Goal: Information Seeking & Learning: Find contact information

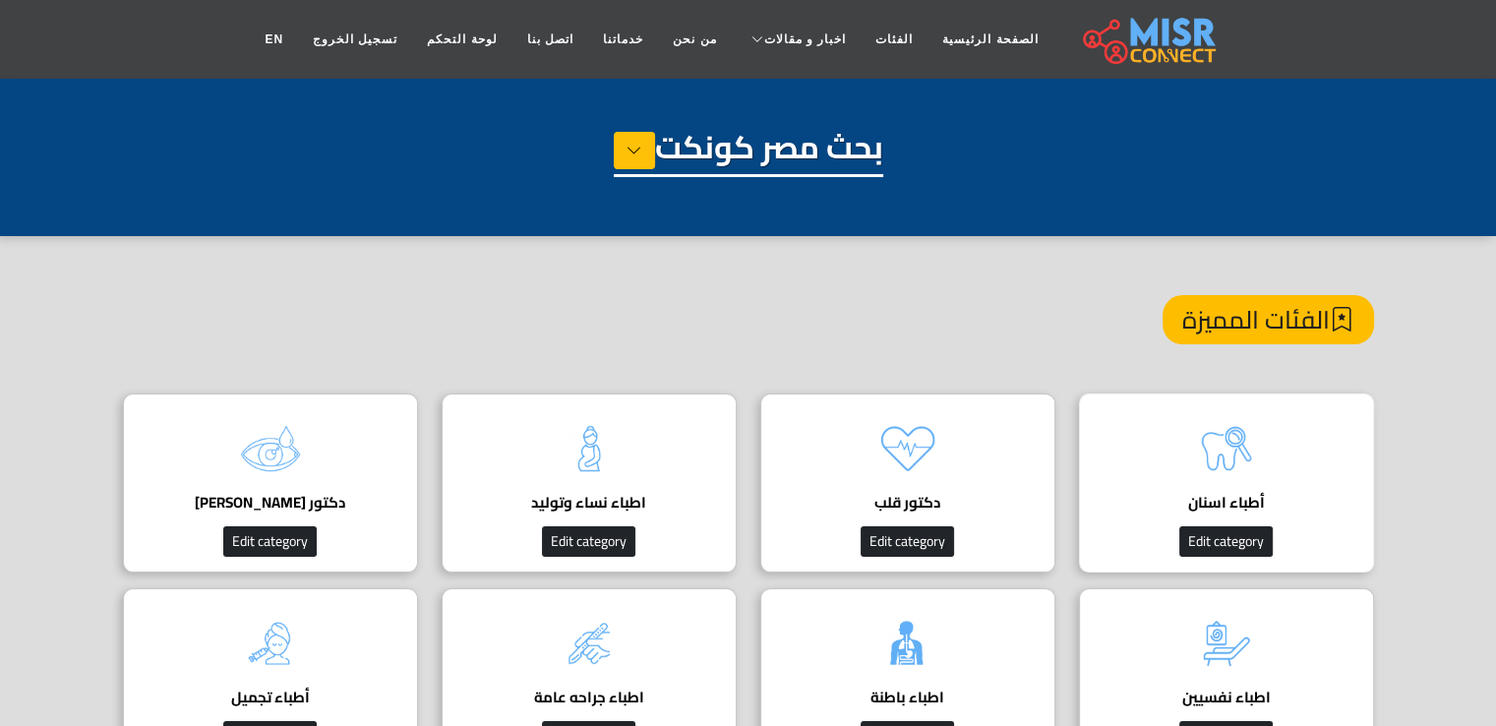
click at [1197, 481] on img at bounding box center [1226, 448] width 79 height 79
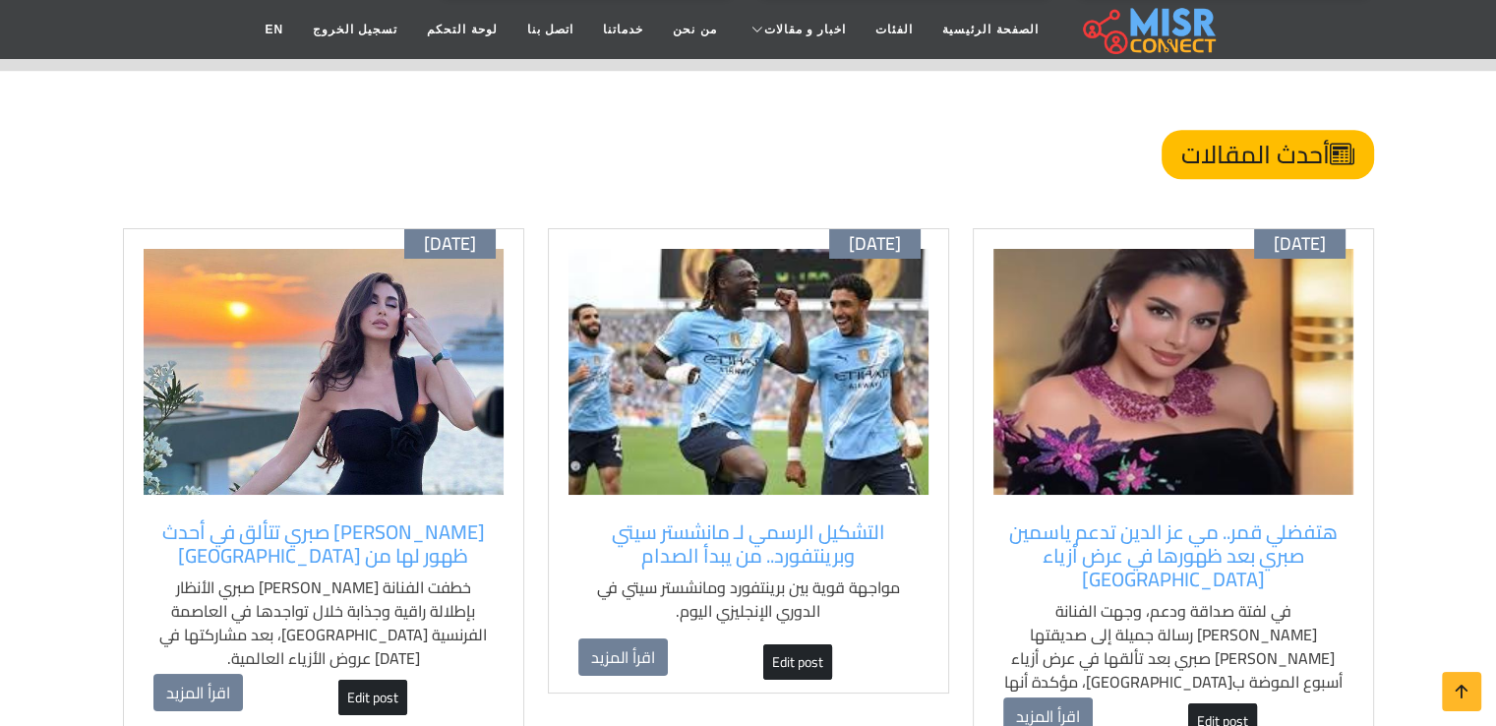
scroll to position [1377, 0]
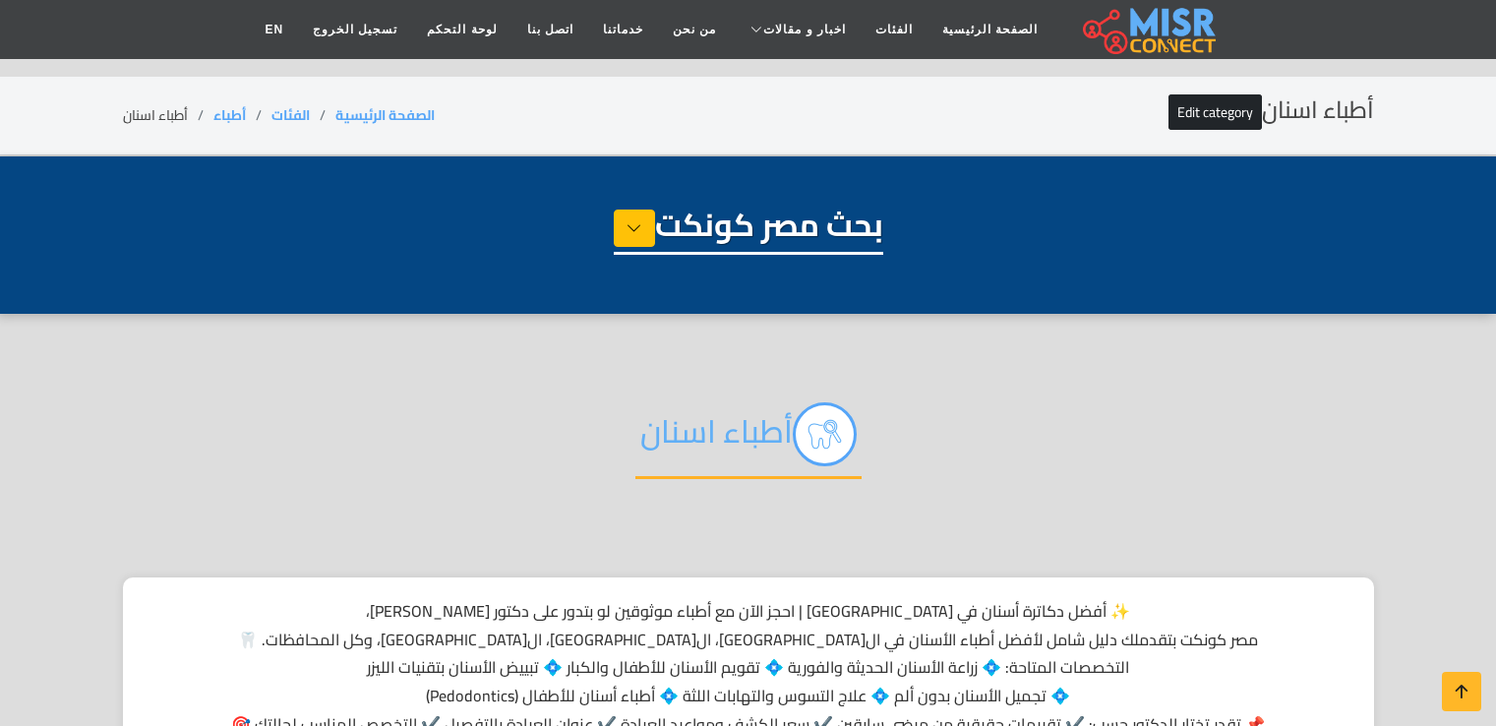
select select "*****"
select select "**********"
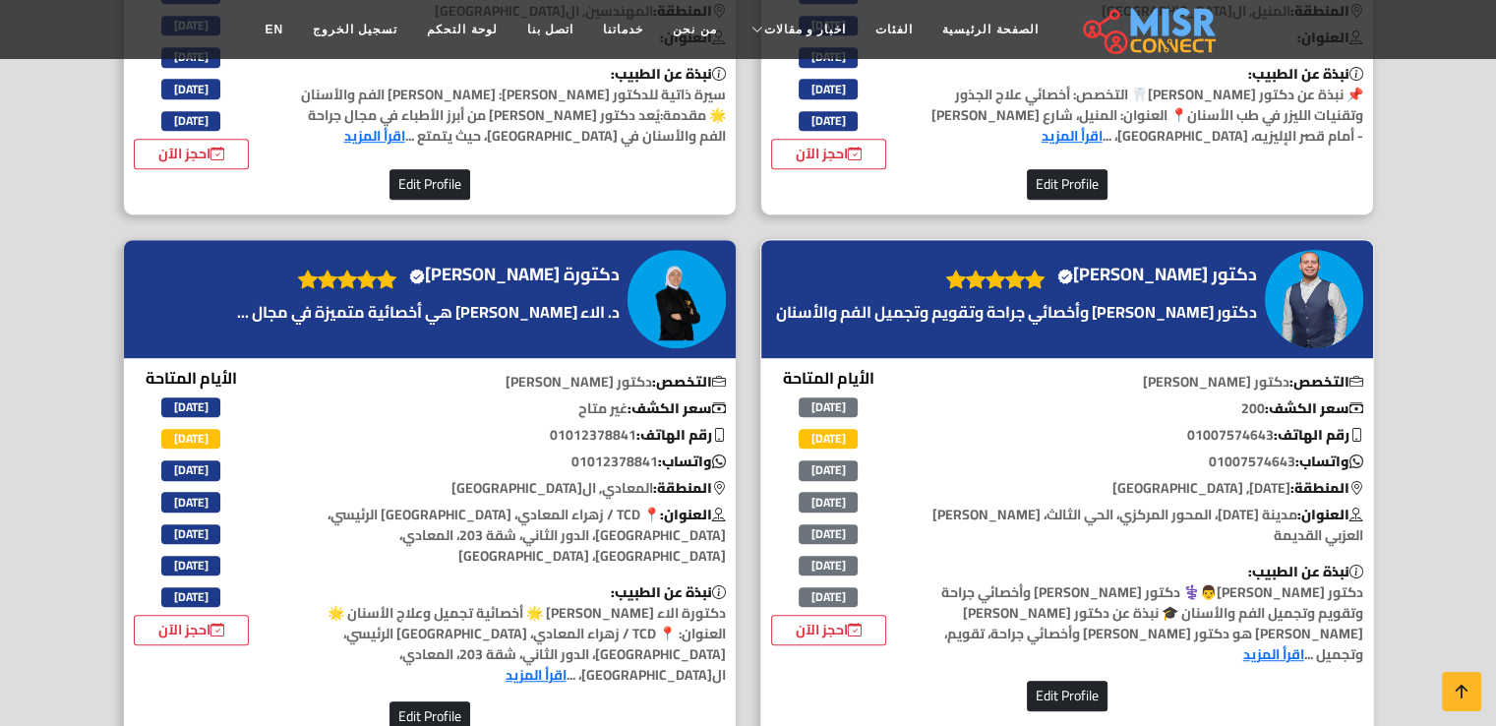
scroll to position [1082, 0]
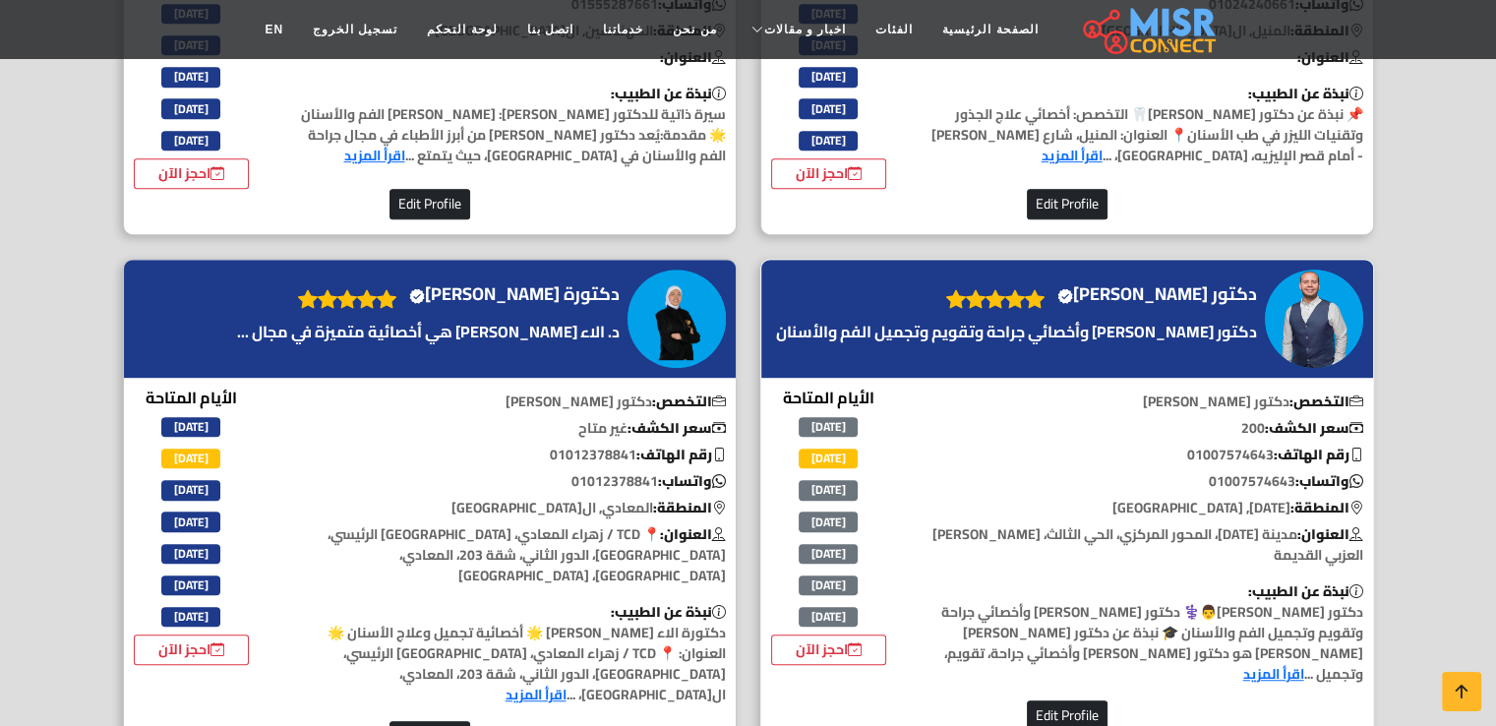
click at [1265, 274] on img at bounding box center [1314, 318] width 98 height 98
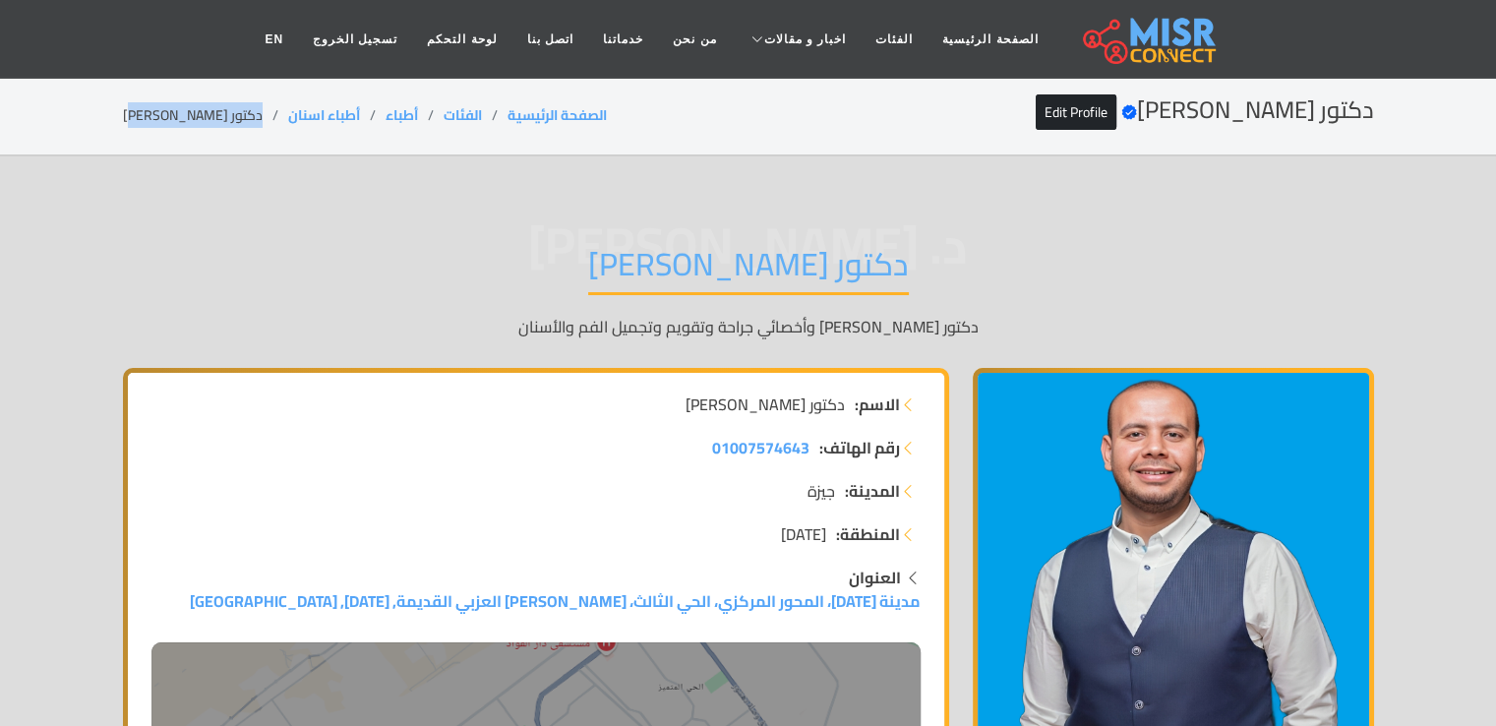
drag, startPoint x: 232, startPoint y: 114, endPoint x: 121, endPoint y: 119, distance: 111.2
click at [121, 119] on div "دكتور منصور الصياد Verified account Edit Profile الصفحة الرئيسية الفئات أطباء أ…" at bounding box center [748, 115] width 1298 height 38
copy li "دكتور منصور الصياد"
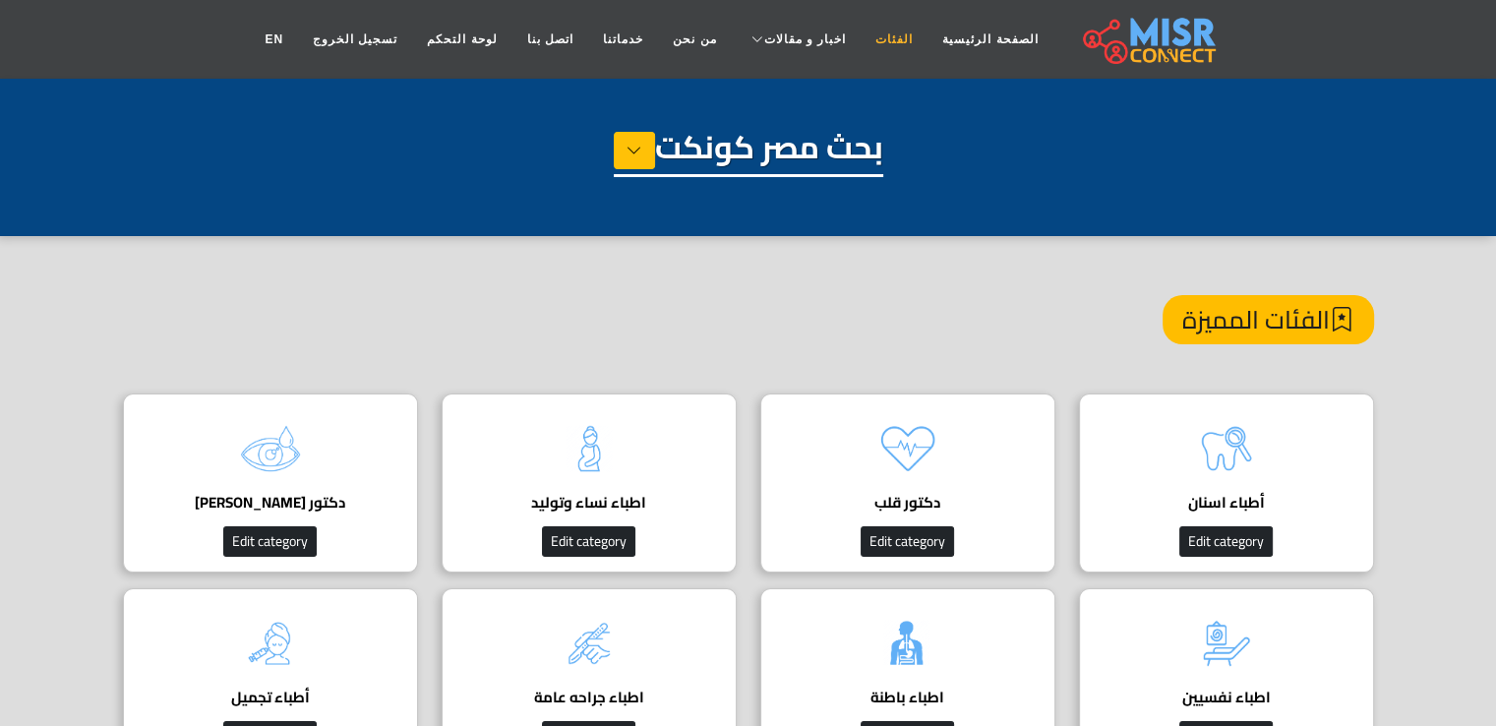
click at [871, 41] on link "الفئات" at bounding box center [893, 39] width 67 height 37
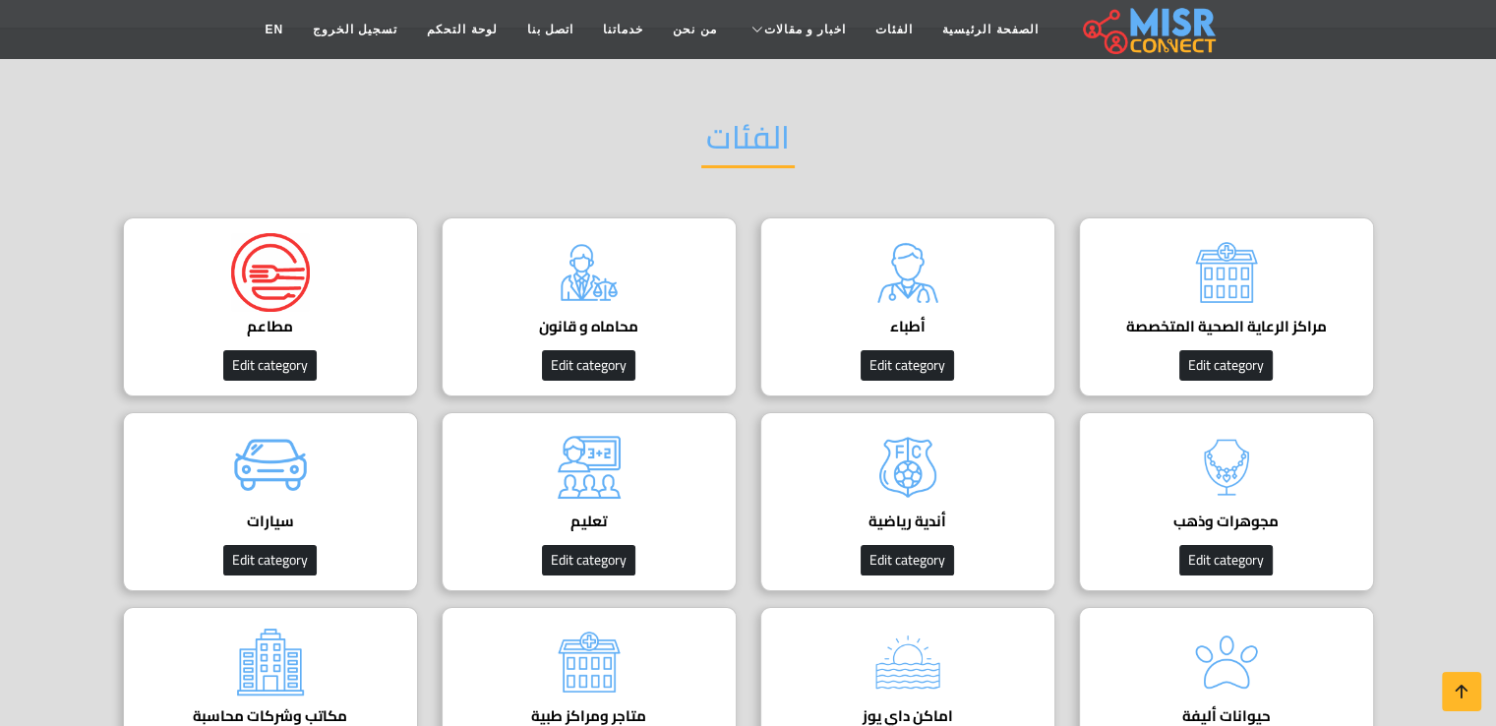
scroll to position [134, 0]
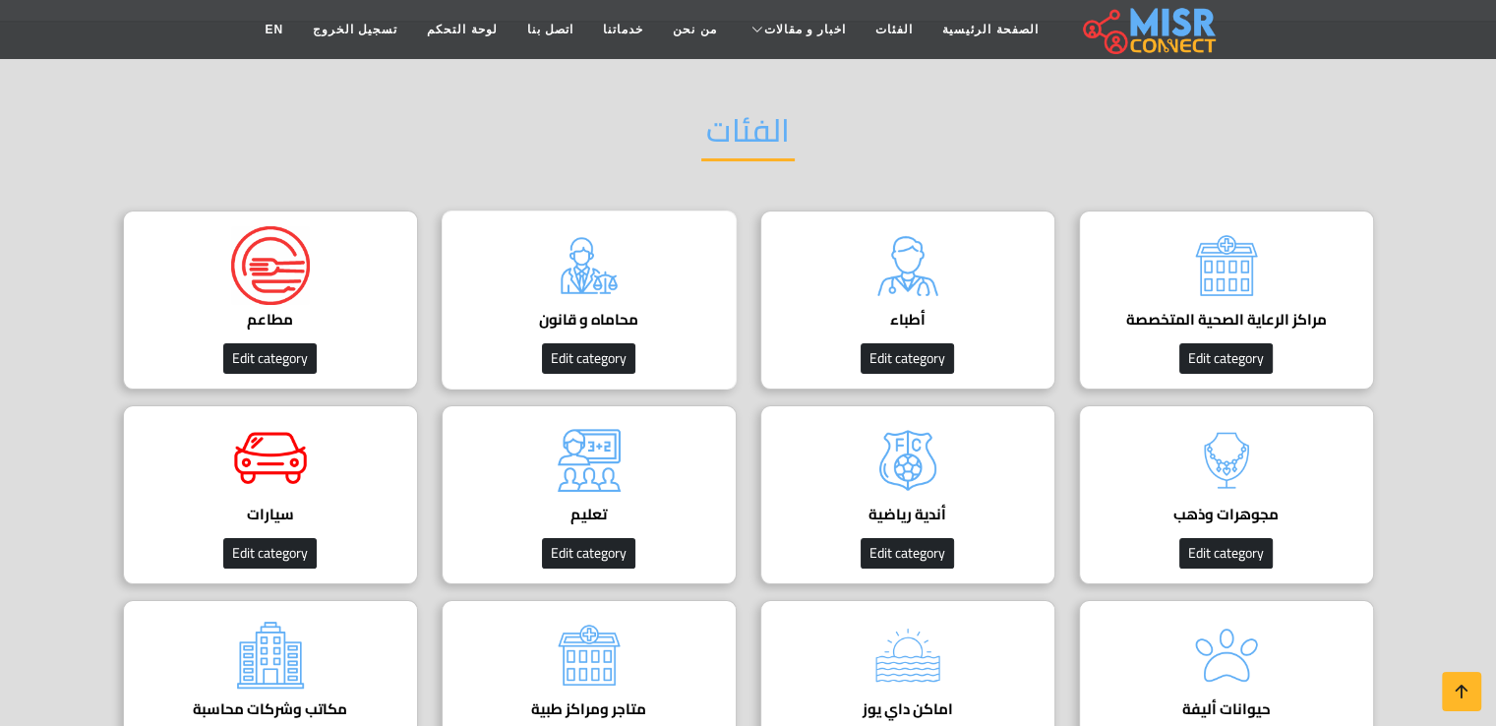
click at [606, 237] on img at bounding box center [589, 265] width 79 height 79
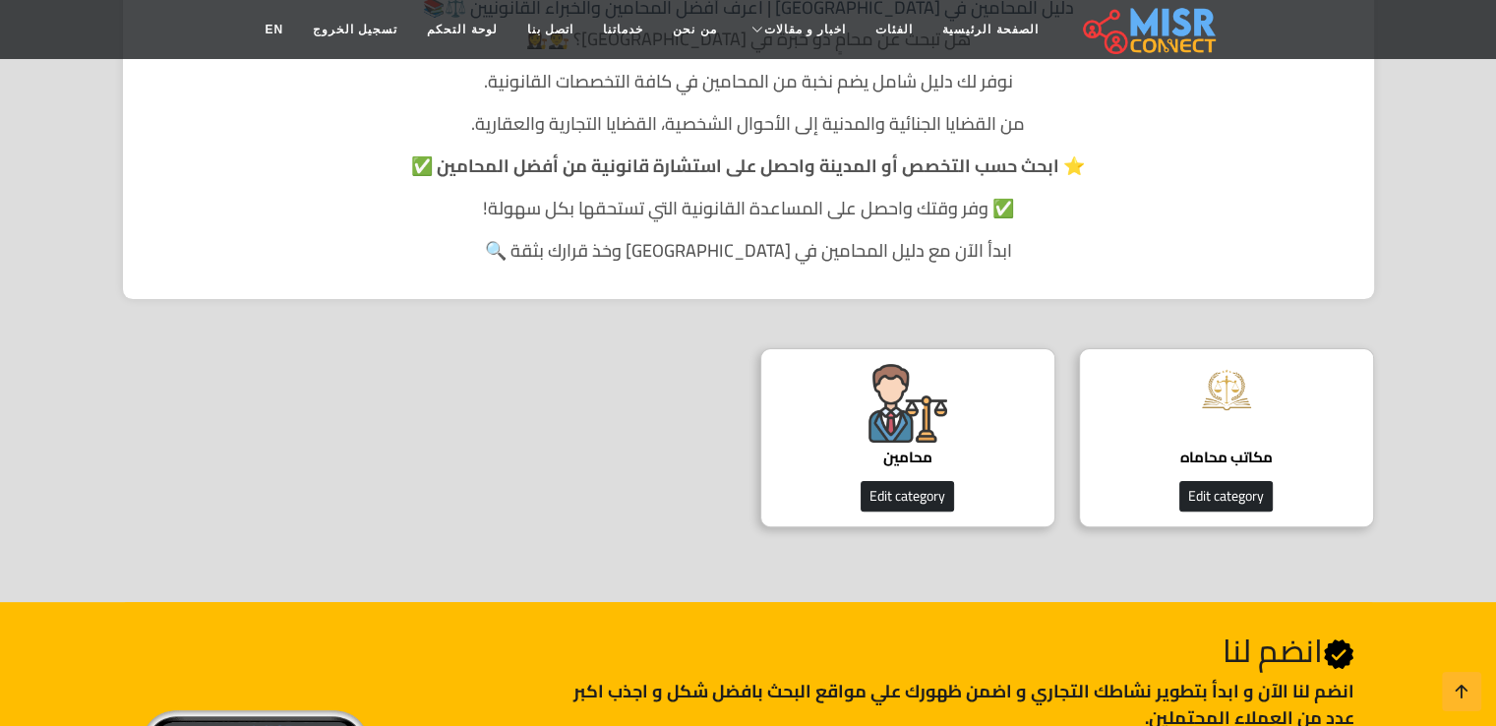
scroll to position [437, 0]
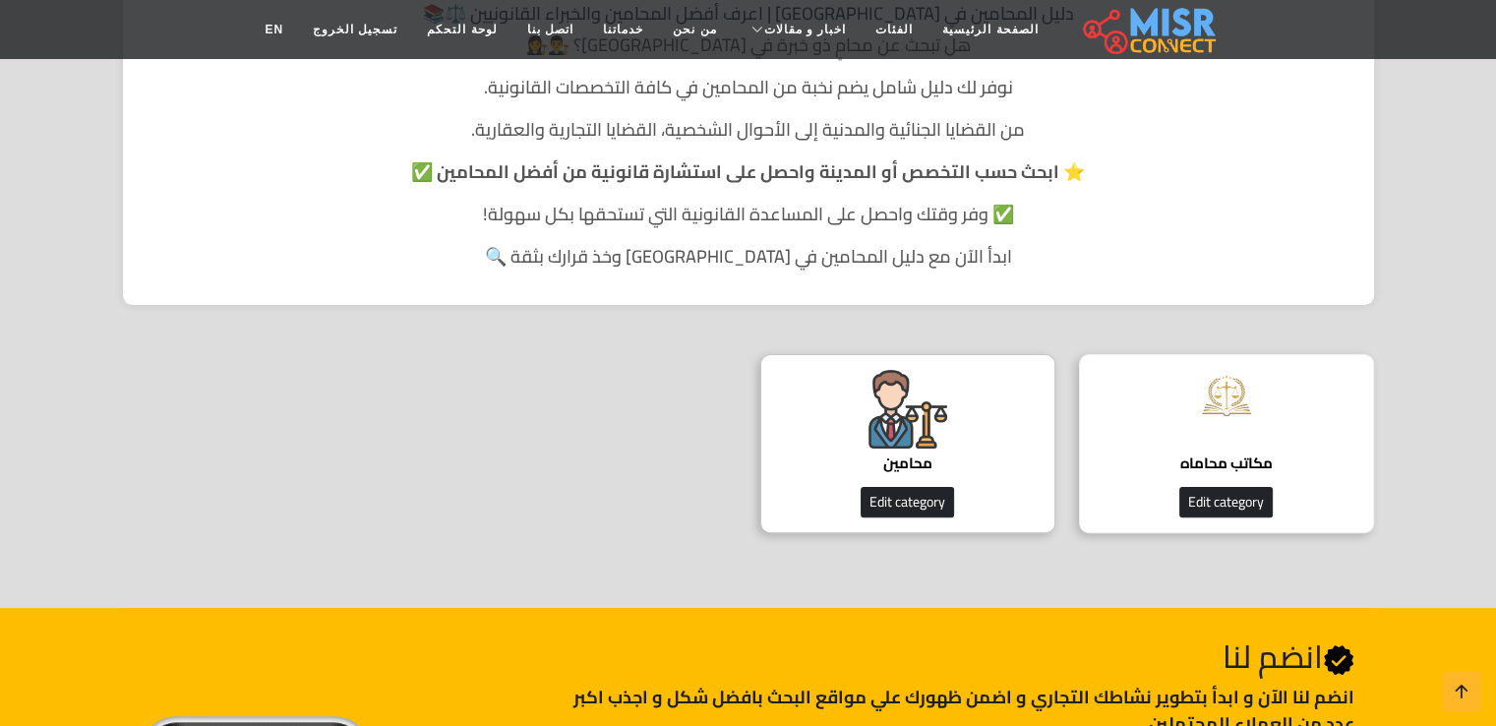
click at [1186, 438] on div "مكاتب محاماه دليل مكاتب المحاماة Edit category" at bounding box center [1226, 443] width 295 height 179
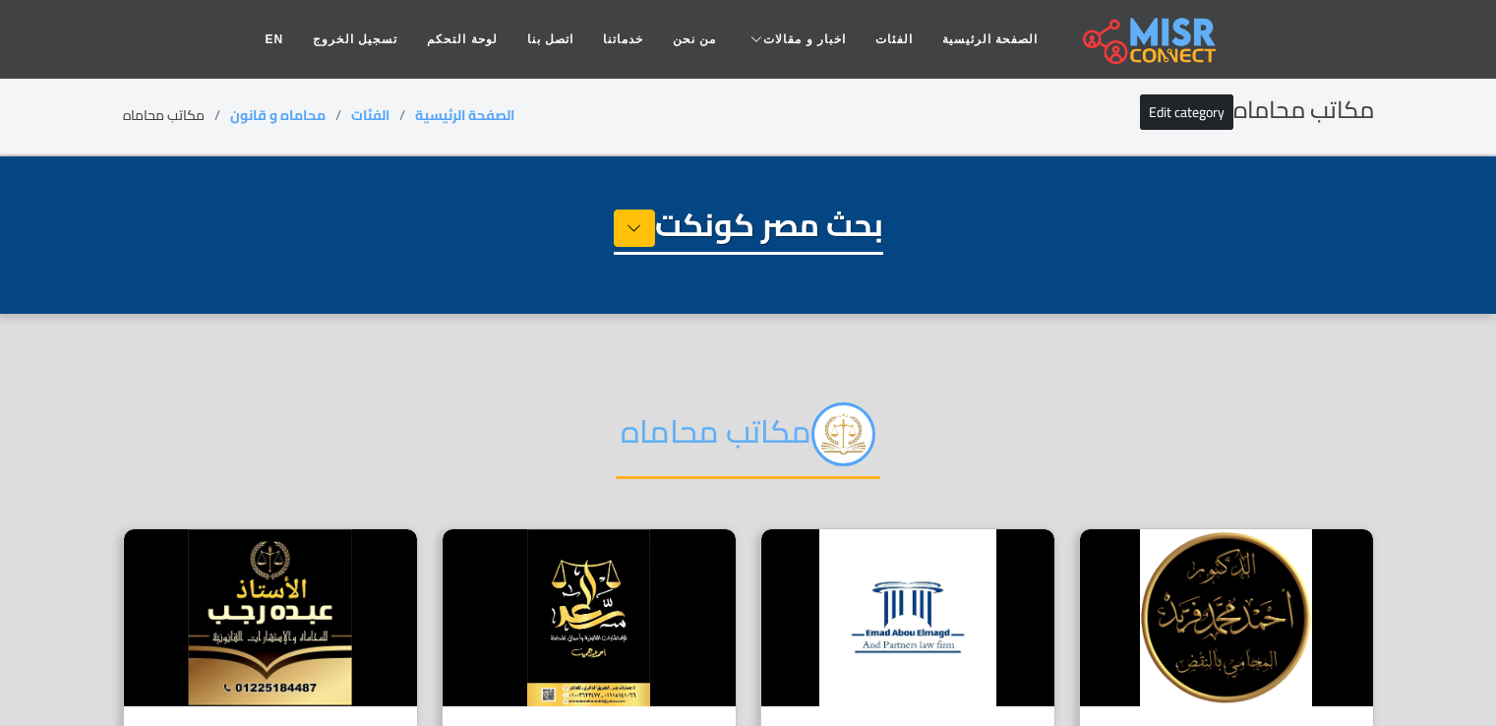
select select "**********"
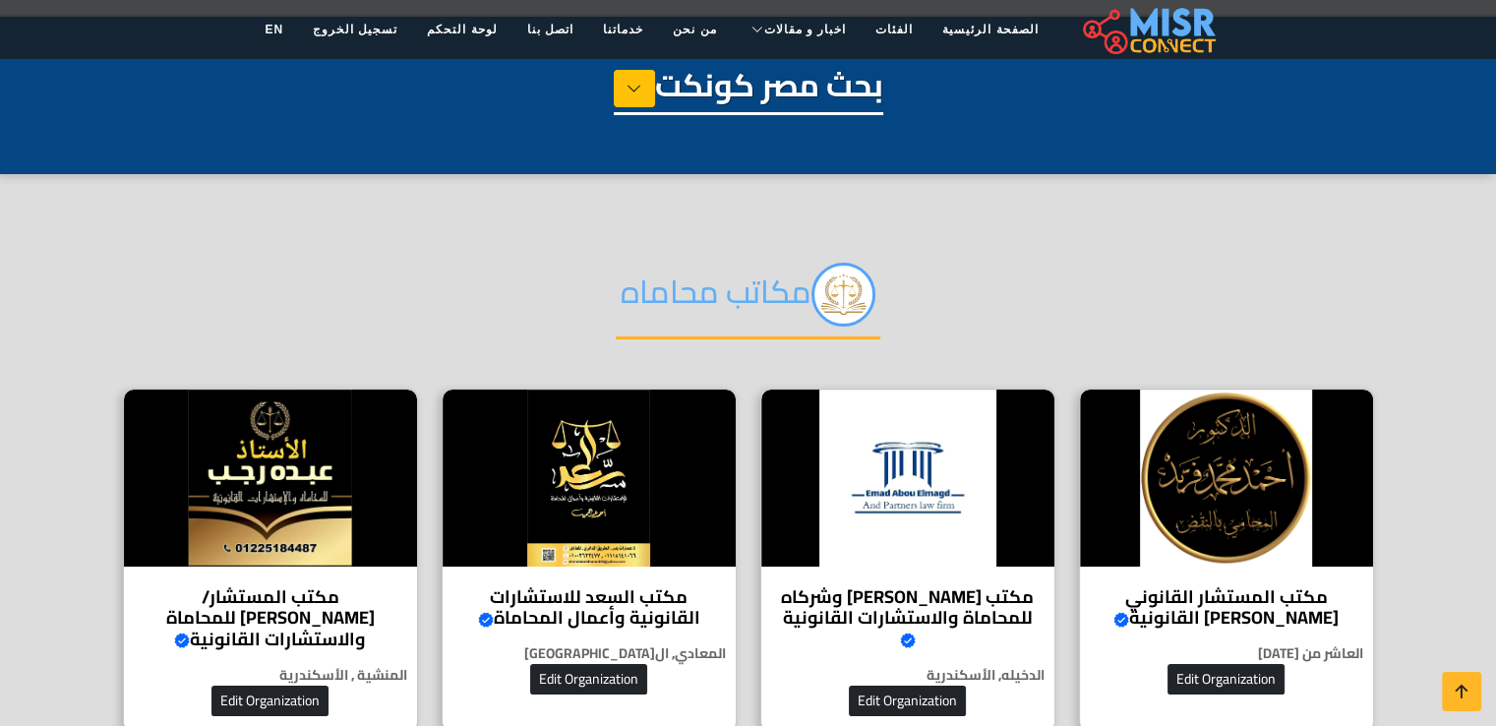
click at [1186, 438] on img at bounding box center [1226, 477] width 293 height 177
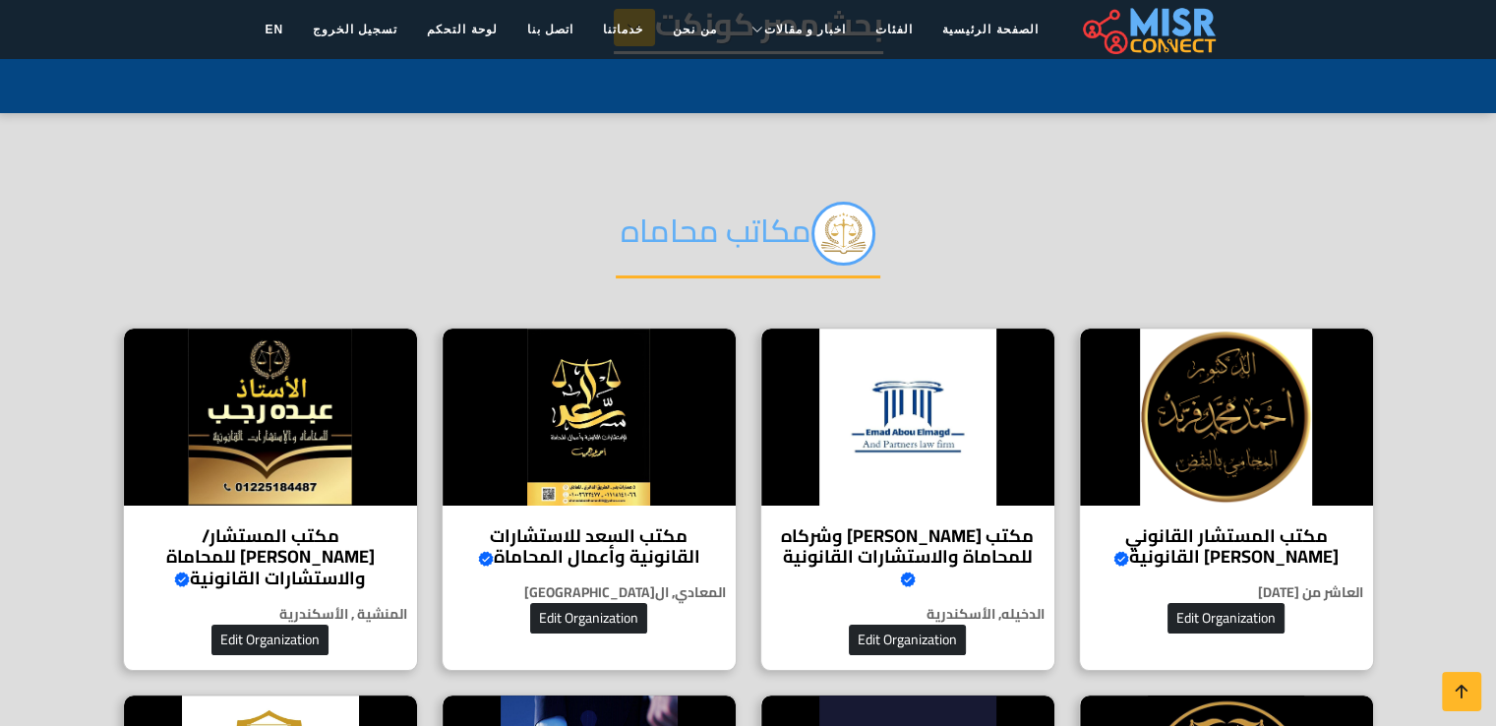
scroll to position [377, 0]
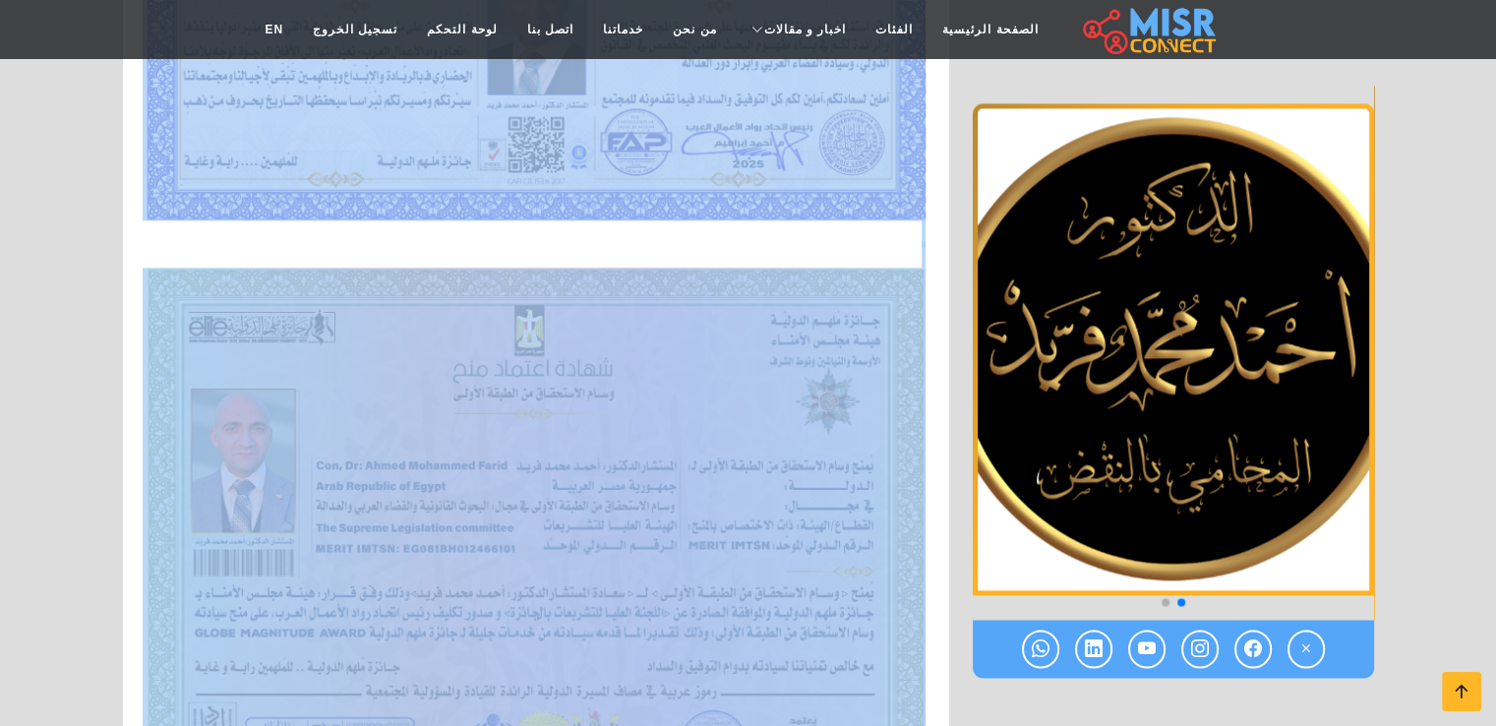
scroll to position [25531, 0]
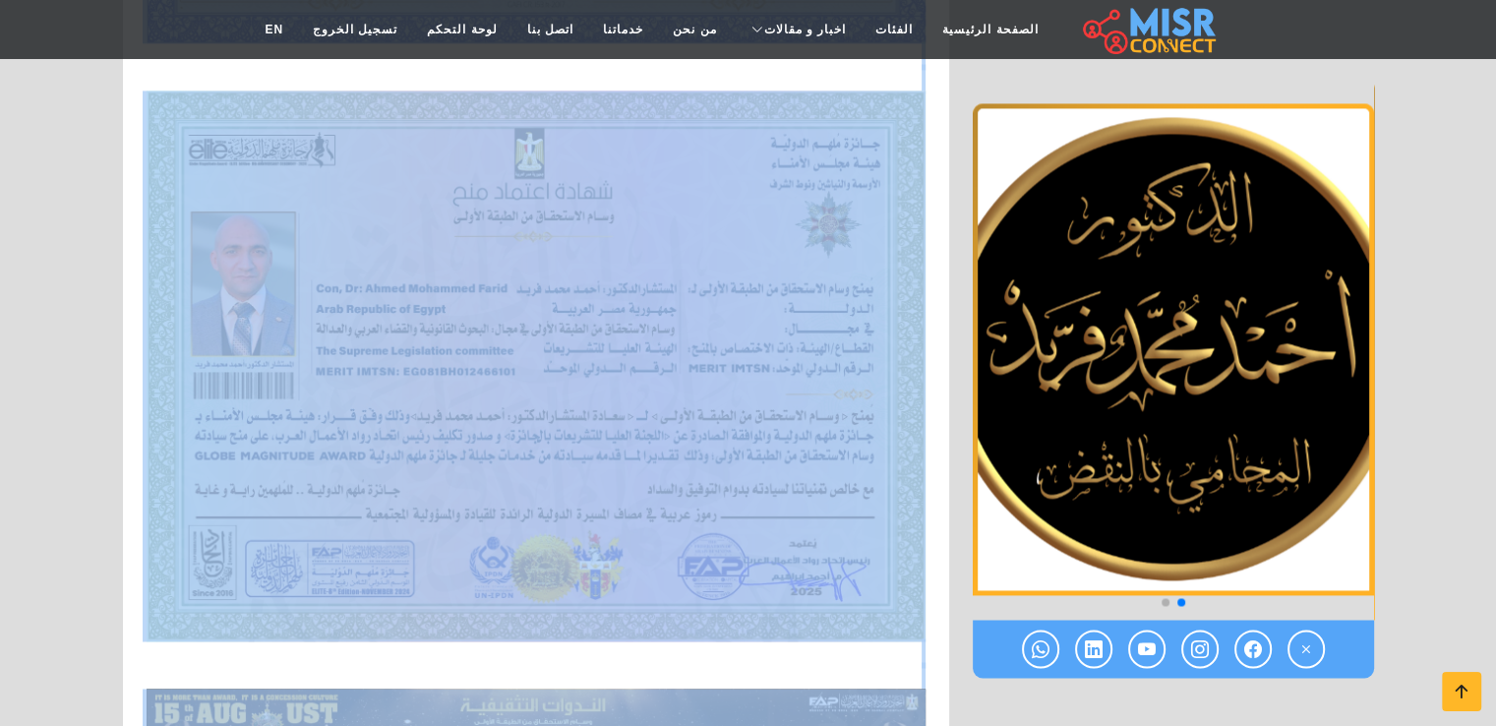
drag, startPoint x: 916, startPoint y: 403, endPoint x: 669, endPoint y: 121, distance: 375.6
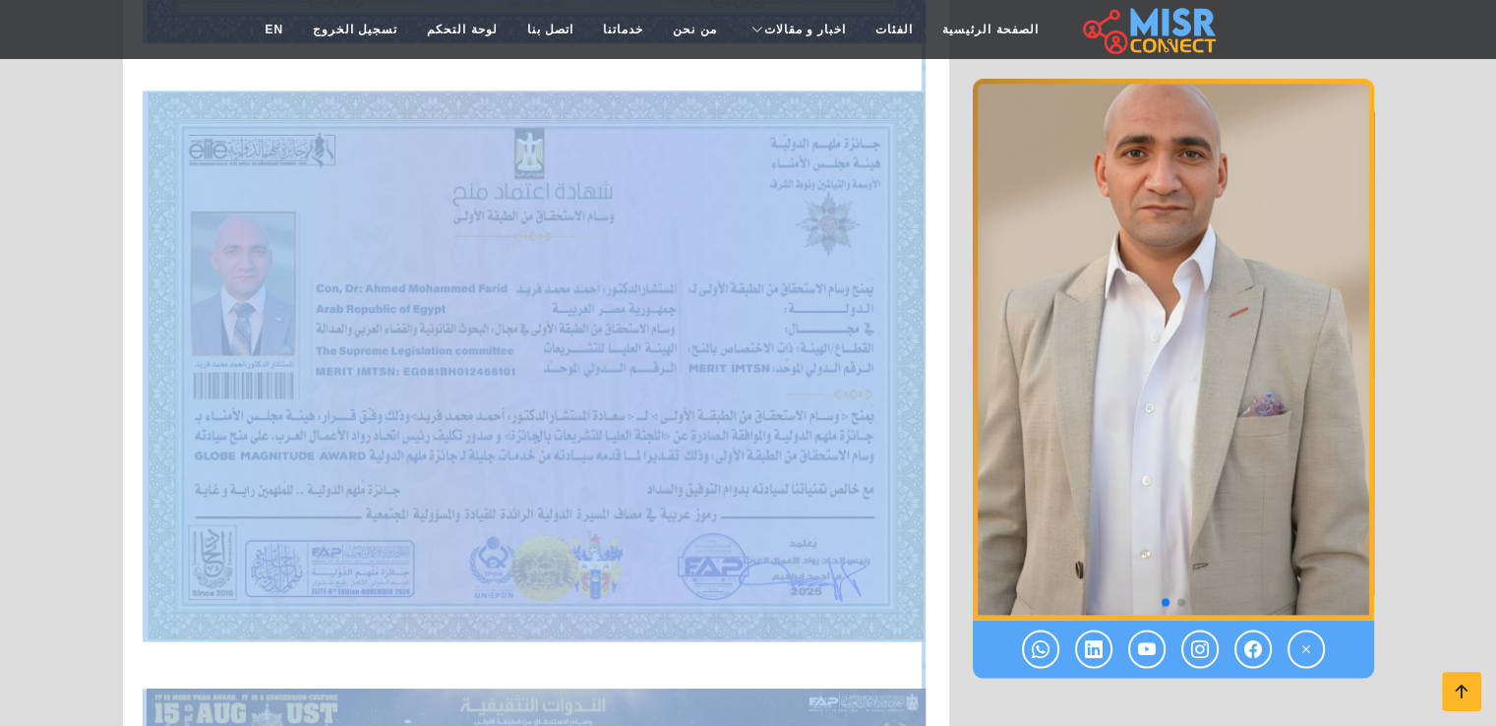
scroll to position [23419, 0]
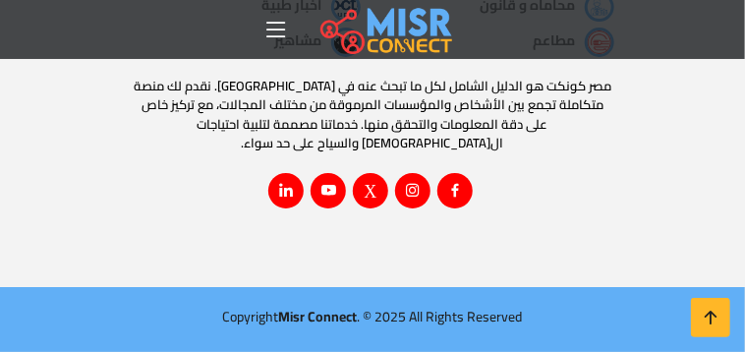
drag, startPoint x: 669, startPoint y: 121, endPoint x: 669, endPoint y: 36, distance: 84.6
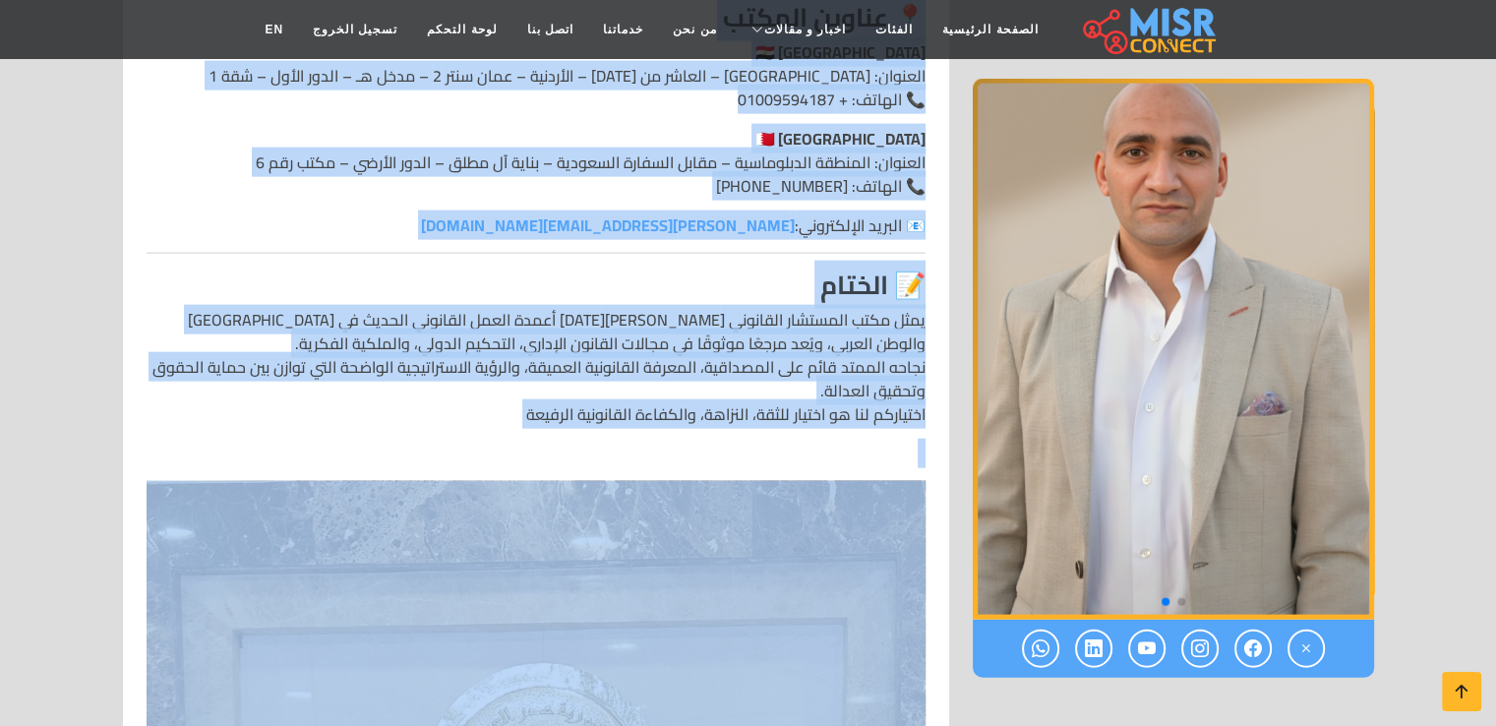
scroll to position [4433, 0]
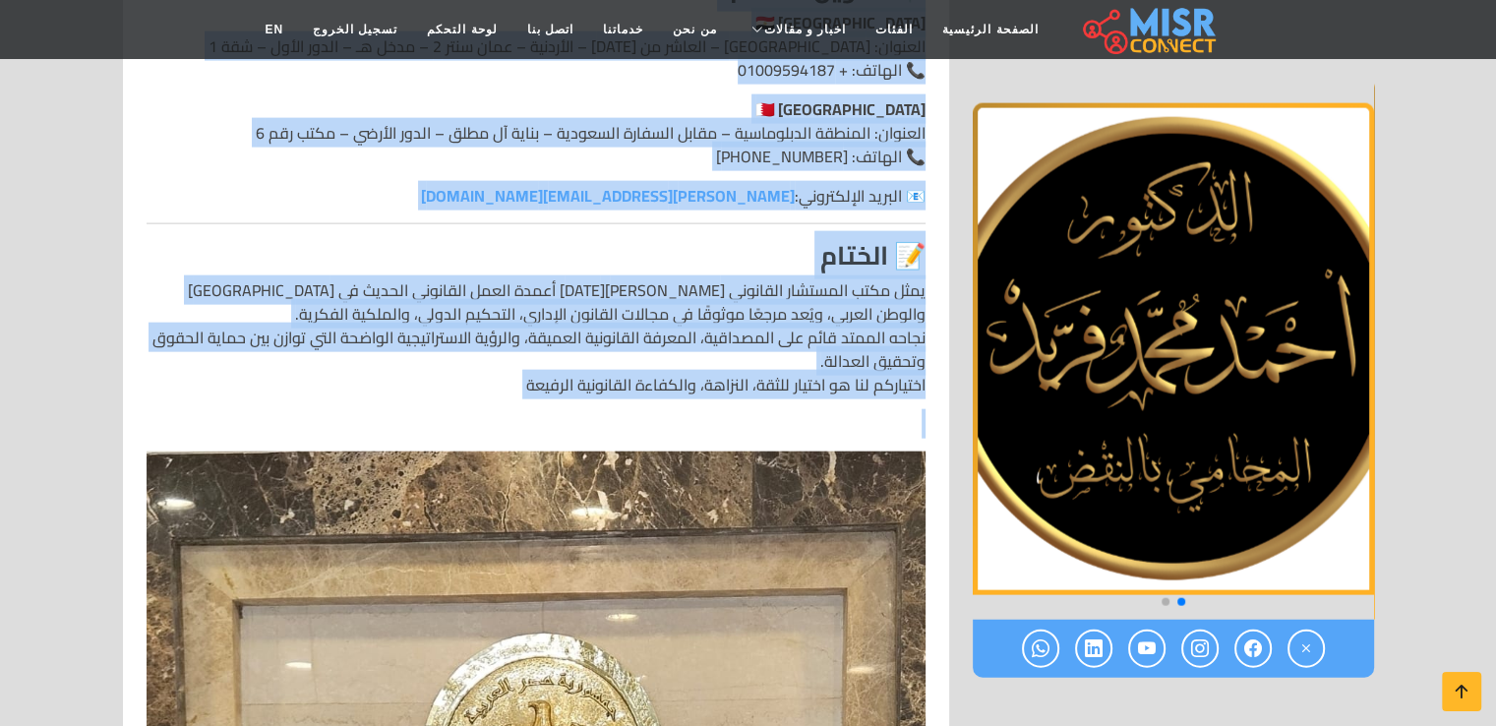
drag, startPoint x: 932, startPoint y: 227, endPoint x: 571, endPoint y: 380, distance: 391.7
copy header "🏛️ loremips dolorsi amet cons adipٍ elitse – doeiusm te incidid utlabor – etdol…"
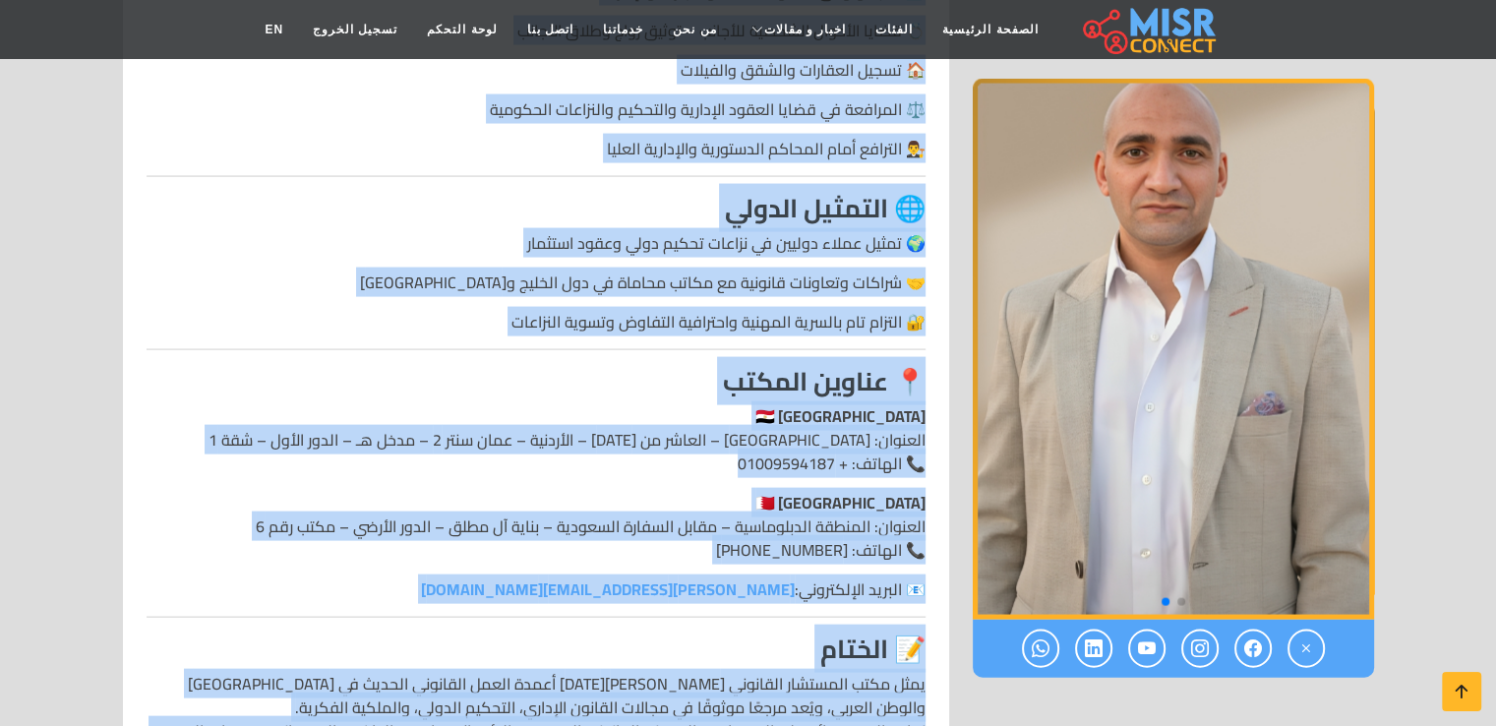
drag, startPoint x: 557, startPoint y: 321, endPoint x: 540, endPoint y: 296, distance: 29.7
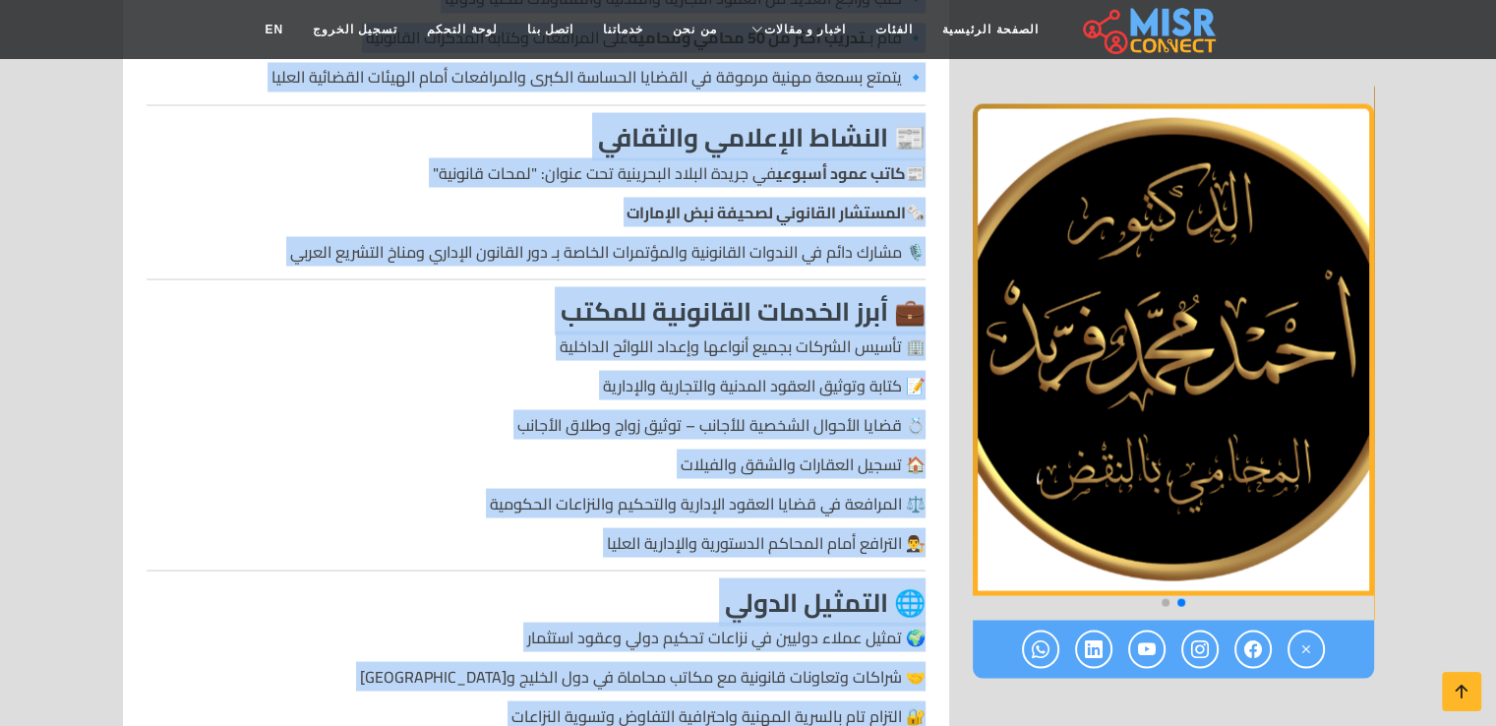
click at [331, 295] on h3 "💼 أبرز الخدمات القانونية للمكتب" at bounding box center [536, 310] width 779 height 30
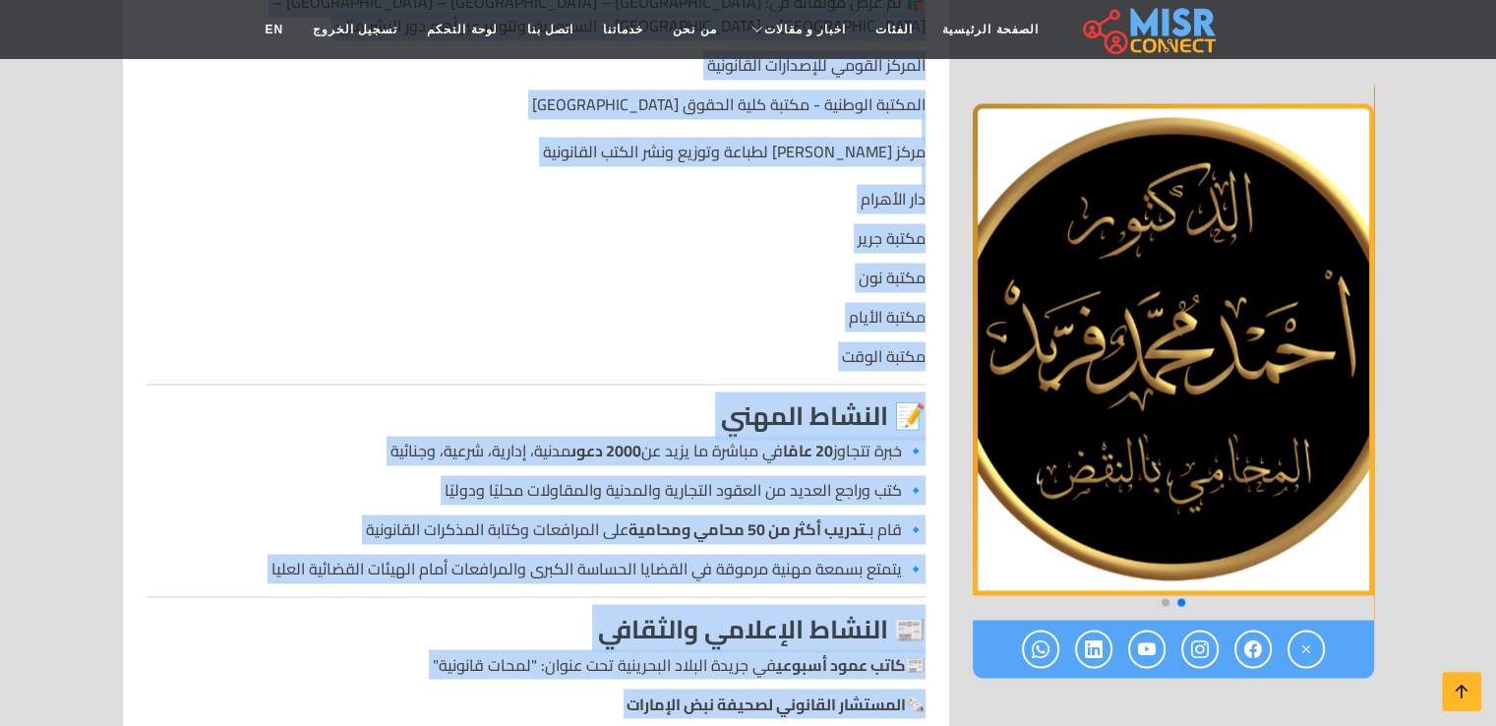
click at [334, 265] on p "مكتبة نون" at bounding box center [536, 277] width 779 height 24
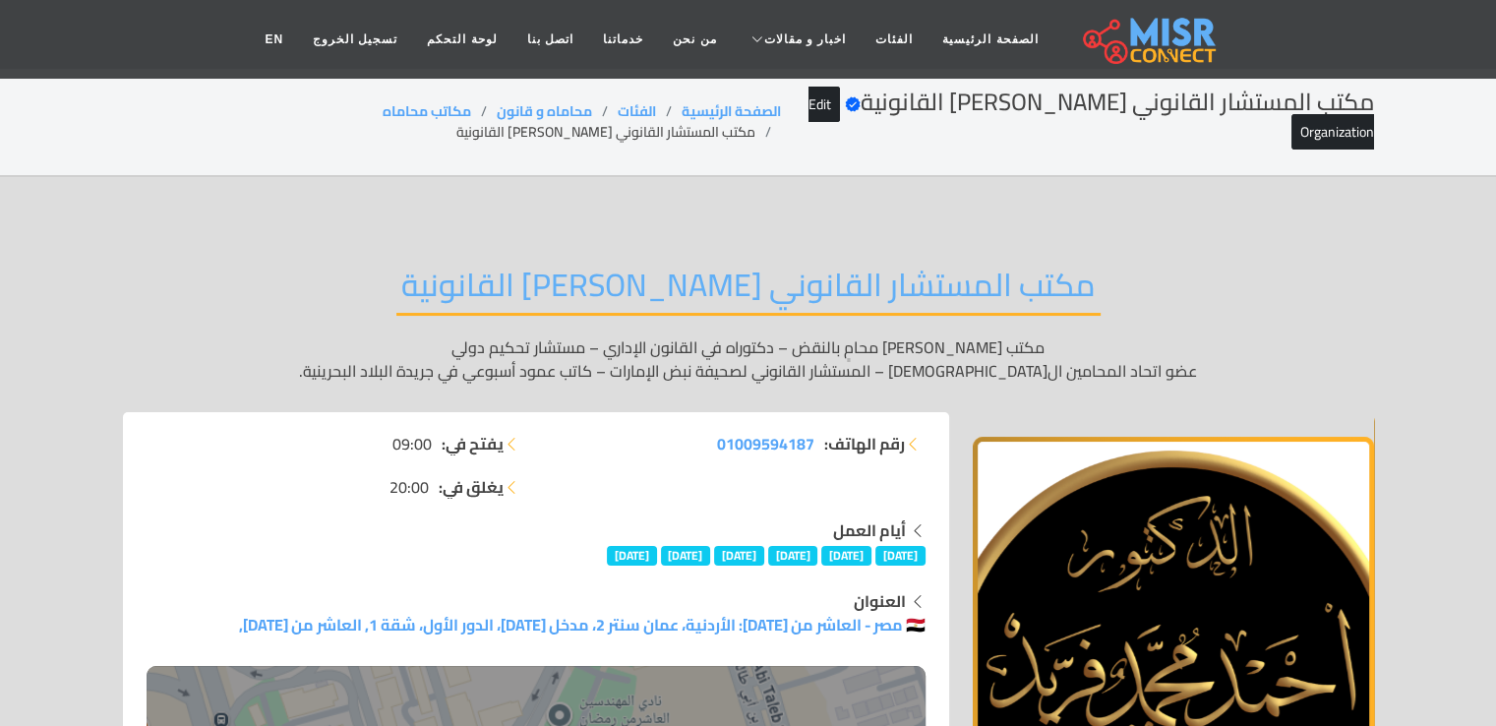
scroll to position [0, 0]
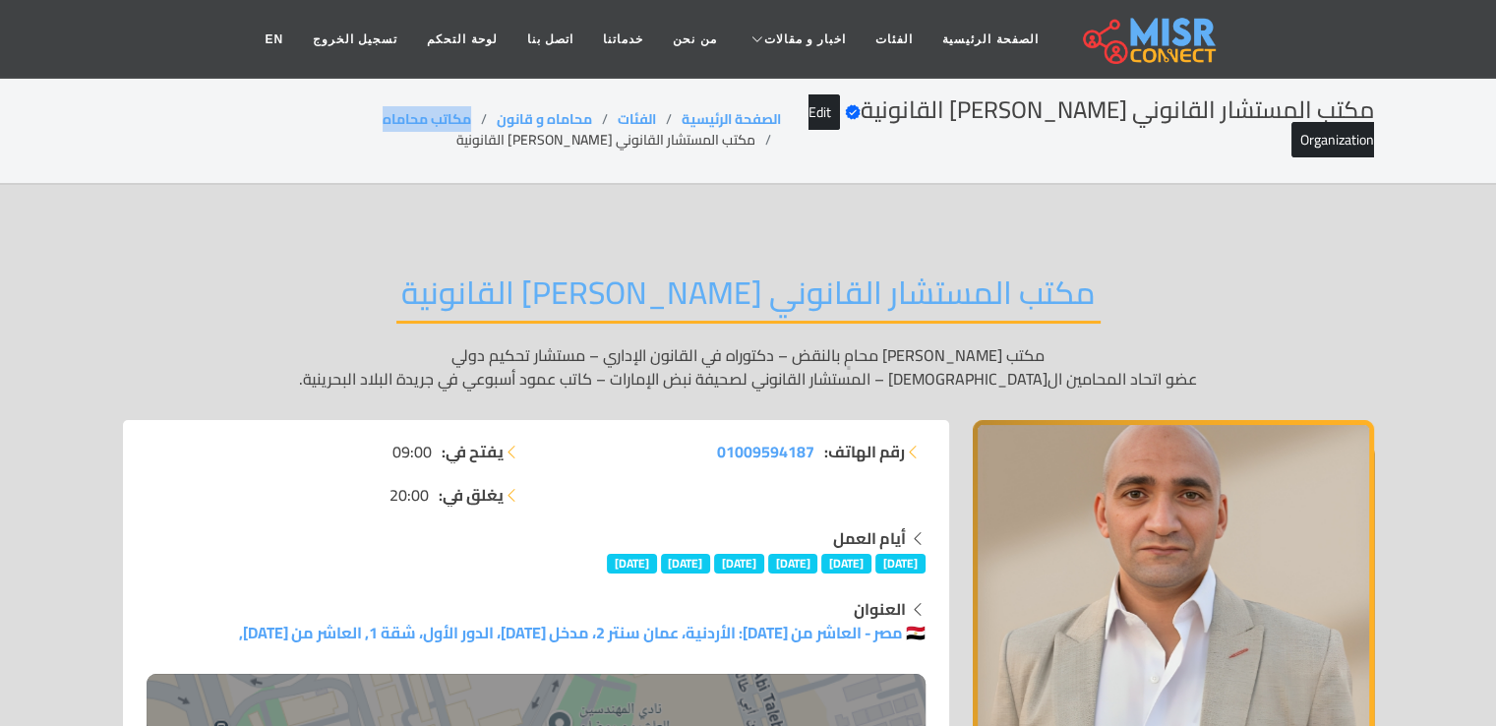
drag, startPoint x: 446, startPoint y: 119, endPoint x: 350, endPoint y: 121, distance: 96.4
click at [350, 121] on ol "الصفحة الرئيسية الفئات محاماه و قانون مكاتب محاماه مكتب المستشار القانوني [PERS…" at bounding box center [452, 129] width 658 height 41
copy link "مكاتب محاماه"
click at [891, 302] on h2 "مكتب المستشار القانوني [PERSON_NAME] القانونية" at bounding box center [748, 298] width 704 height 50
click at [890, 299] on h2 "مكتب المستشار القانوني [PERSON_NAME] القانونية" at bounding box center [748, 298] width 704 height 50
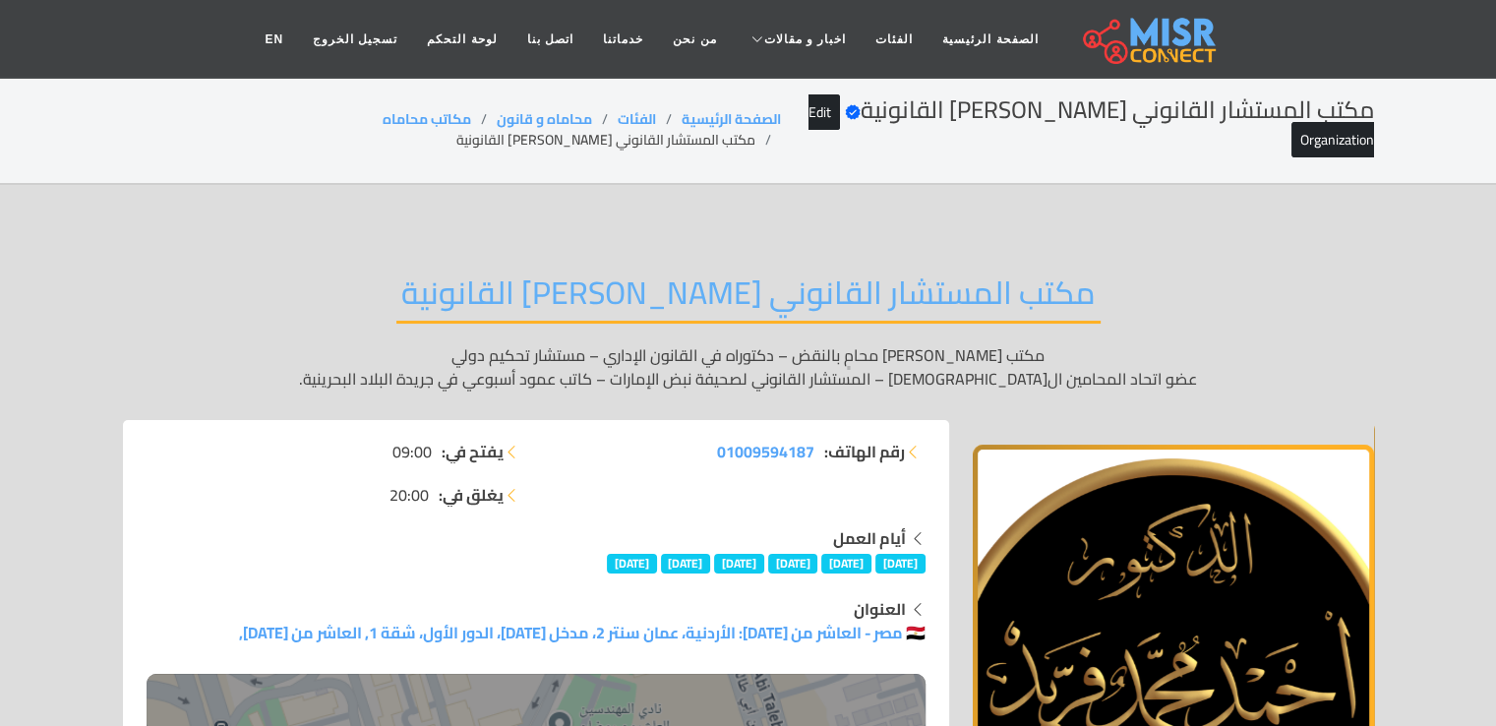
click at [890, 298] on h2 "مكتب المستشار القانوني [PERSON_NAME] القانونية" at bounding box center [748, 298] width 704 height 50
click at [890, 296] on h2 "مكتب المستشار القانوني [PERSON_NAME] القانونية" at bounding box center [748, 298] width 704 height 50
click at [890, 295] on h2 "مكتب المستشار القانوني [PERSON_NAME] القانونية" at bounding box center [748, 298] width 704 height 50
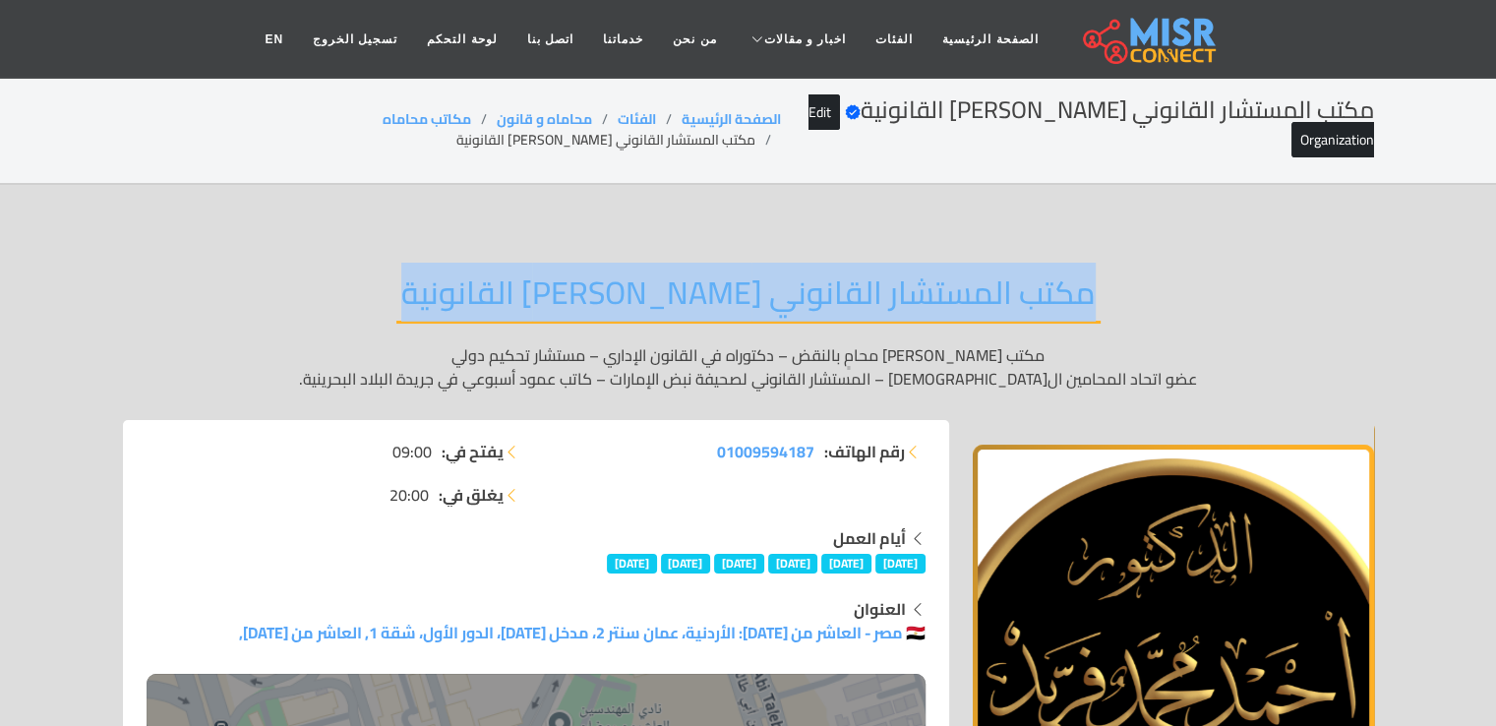
click at [890, 295] on h2 "مكتب المستشار القانوني [PERSON_NAME] القانونية" at bounding box center [748, 298] width 704 height 50
click at [889, 296] on h2 "مكتب المستشار القانوني [PERSON_NAME] القانونية" at bounding box center [748, 298] width 704 height 50
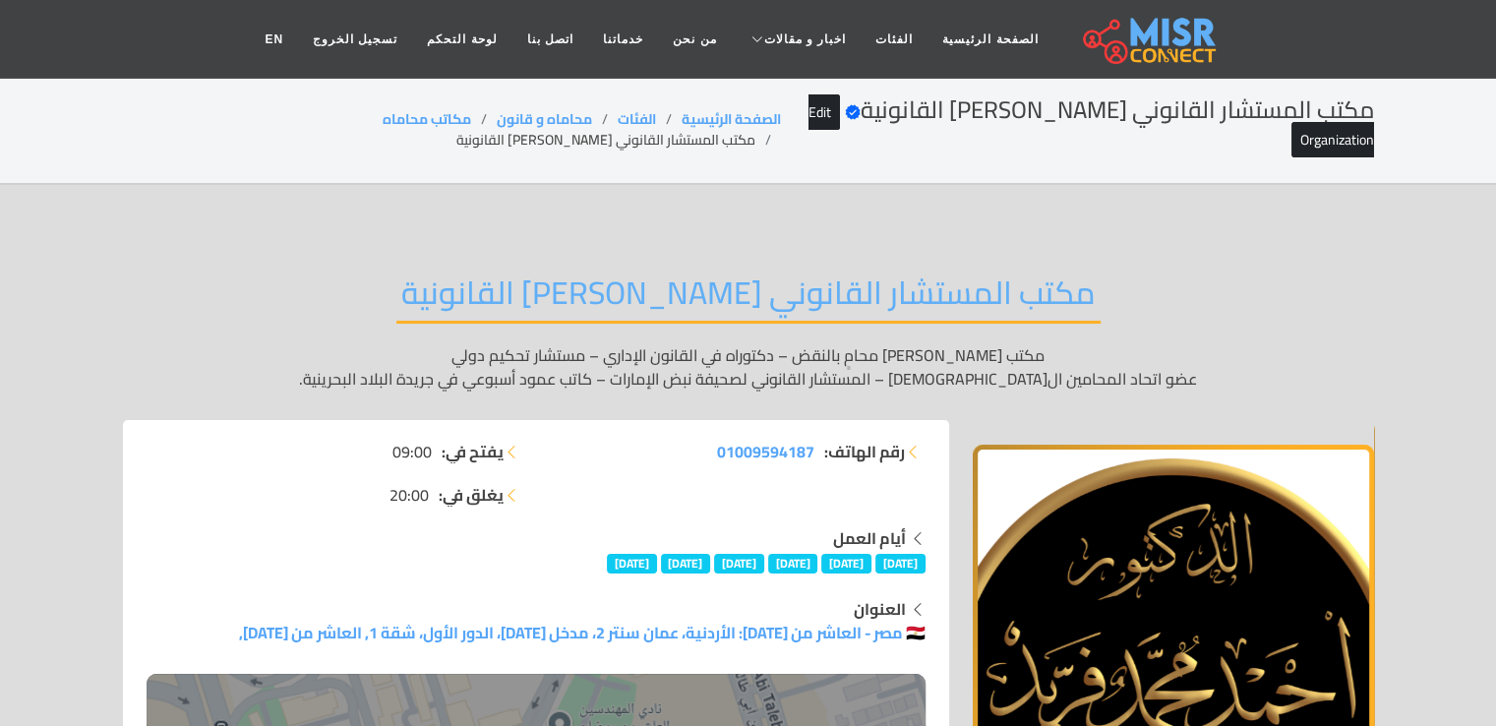
click at [1275, 322] on div "مكتب المستشار القانوني [PERSON_NAME] القانونية مكتب [PERSON_NAME] محامٍ بالنقض …" at bounding box center [748, 332] width 1251 height 176
drag, startPoint x: 1239, startPoint y: 292, endPoint x: 175, endPoint y: 253, distance: 1064.7
click at [186, 335] on div "مكتب المستشار القانوني [PERSON_NAME] القانونية مكتب [PERSON_NAME] محامٍ بالنقض …" at bounding box center [748, 332] width 1251 height 176
click at [191, 244] on div "مكتب المستشار القانوني [PERSON_NAME] القانونية مكتب [PERSON_NAME] محامٍ بالنقض …" at bounding box center [748, 332] width 1251 height 176
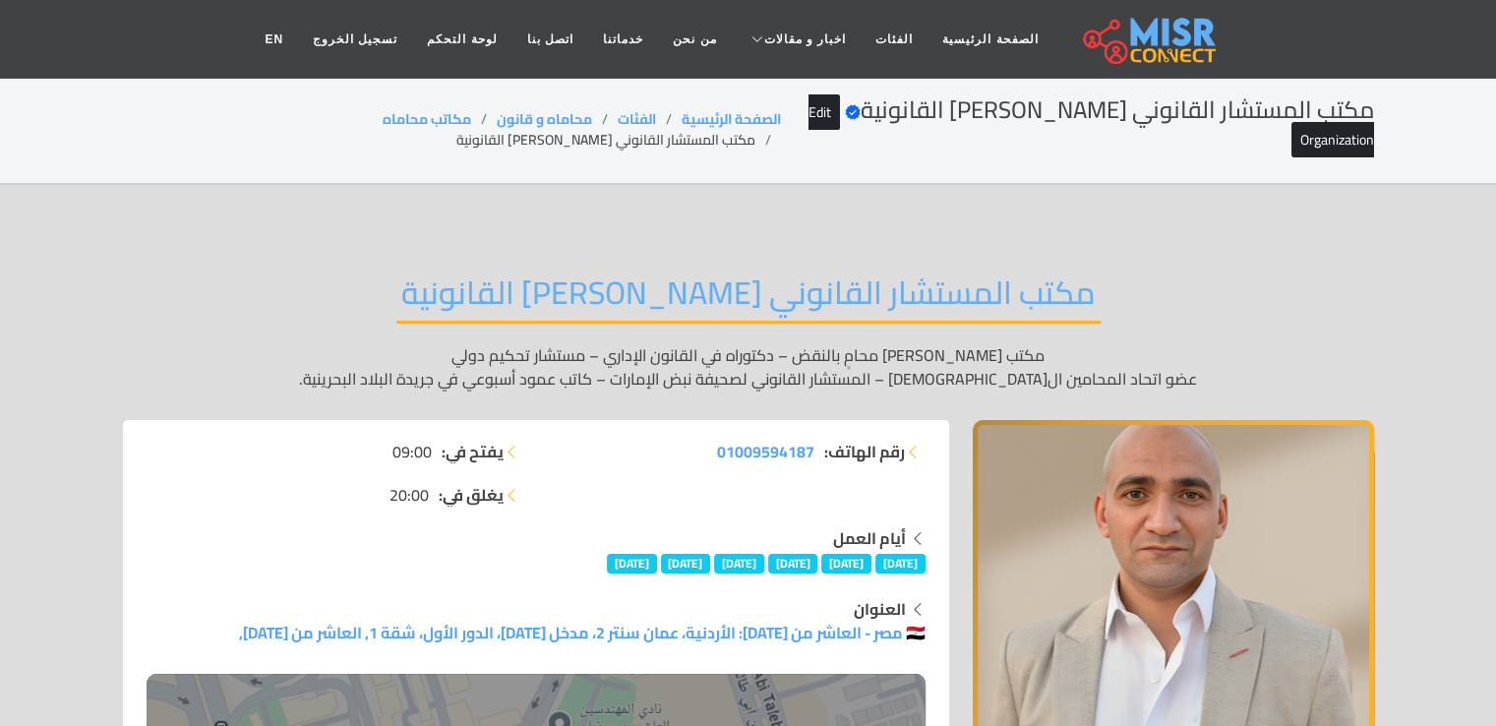
click at [484, 308] on h2 "مكتب المستشار القانوني [PERSON_NAME] القانونية" at bounding box center [748, 298] width 704 height 50
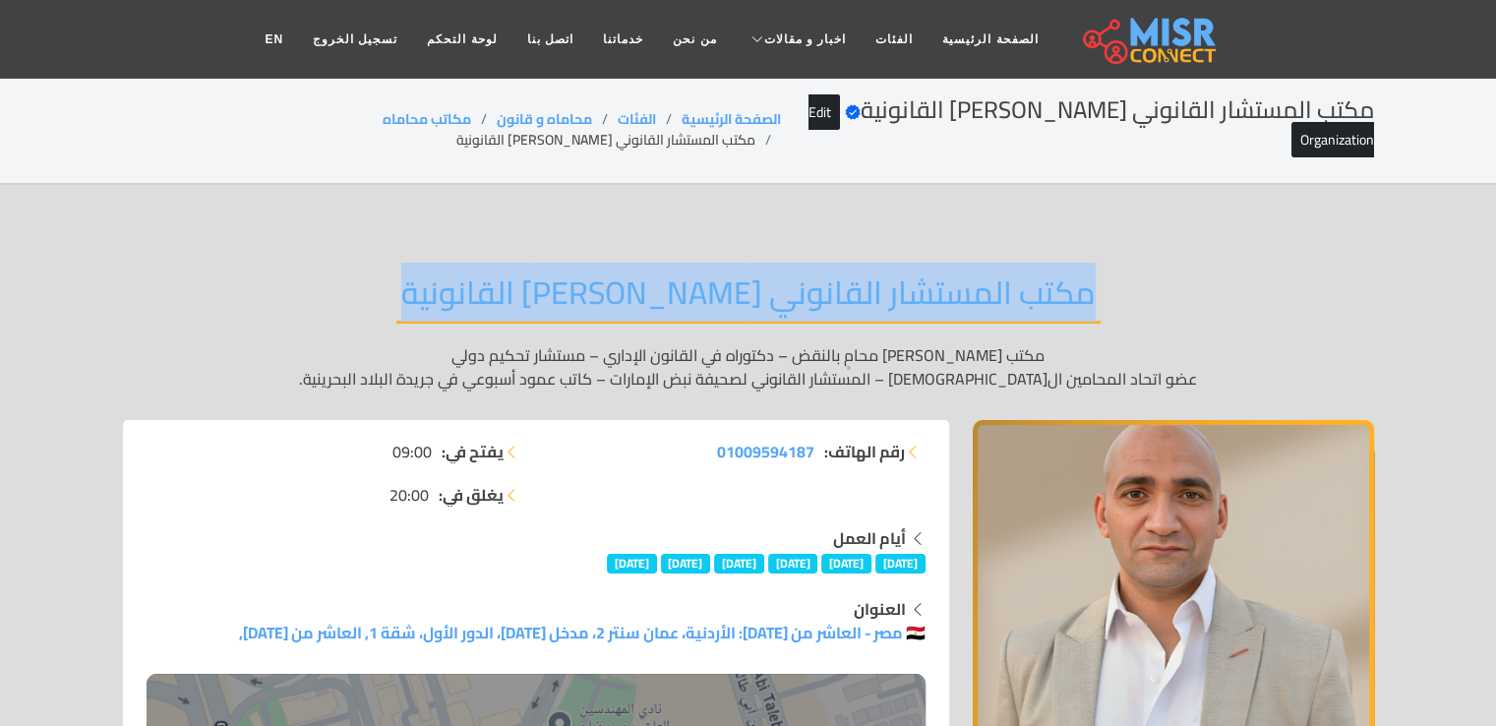
click at [484, 308] on h2 "مكتب المستشار القانوني [PERSON_NAME] القانونية" at bounding box center [748, 298] width 704 height 50
copy div "مكتب المستشار القانوني [PERSON_NAME] القانونية"
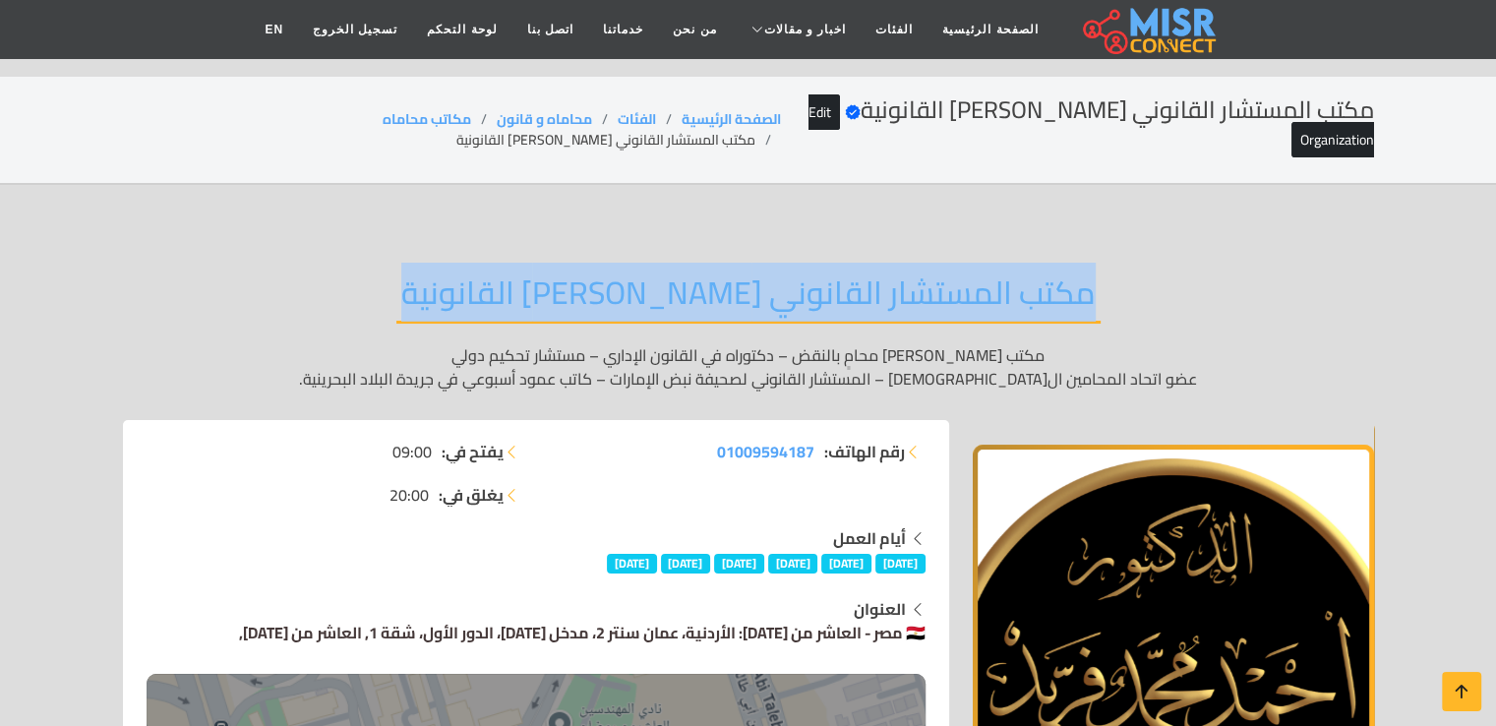
scroll to position [633, 0]
